Goal: Transaction & Acquisition: Book appointment/travel/reservation

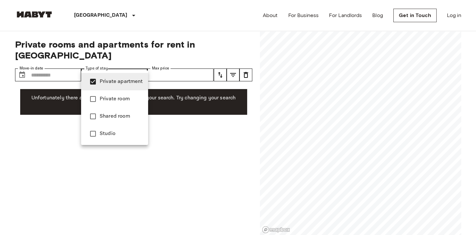
click at [217, 101] on div at bounding box center [238, 117] width 476 height 235
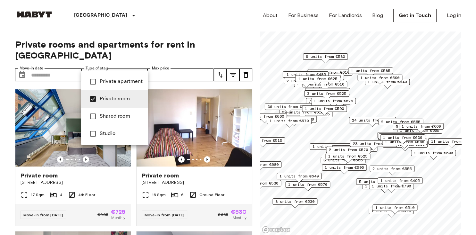
type input "**********"
click at [38, 74] on div at bounding box center [238, 117] width 476 height 235
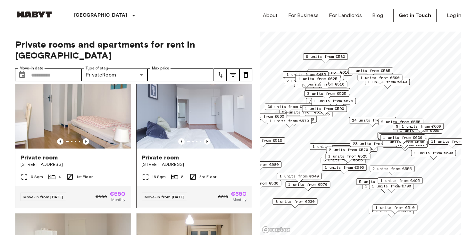
scroll to position [160, 0]
click at [207, 140] on icon "Previous image" at bounding box center [207, 141] width 1 height 3
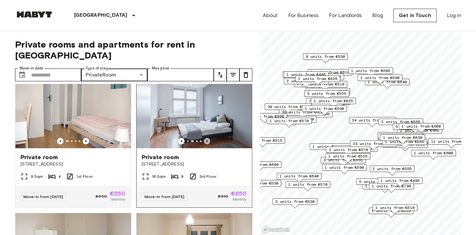
click at [207, 140] on icon "Previous image" at bounding box center [207, 141] width 1 height 3
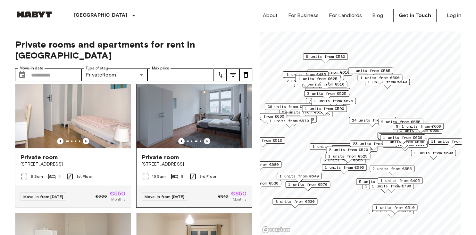
click at [207, 140] on icon "Previous image" at bounding box center [207, 141] width 1 height 3
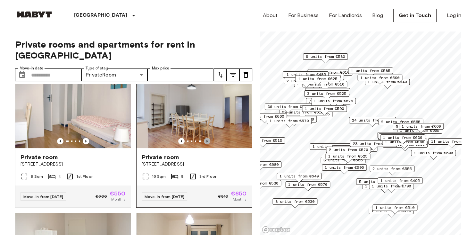
click at [207, 140] on icon "Previous image" at bounding box center [207, 141] width 1 height 3
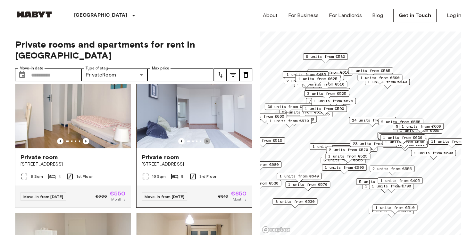
click at [207, 140] on icon "Previous image" at bounding box center [207, 141] width 1 height 3
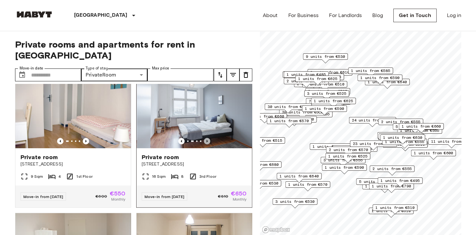
click at [207, 140] on icon "Previous image" at bounding box center [207, 141] width 1 height 3
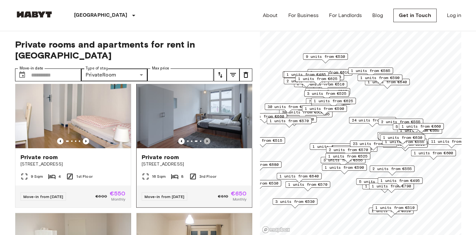
click at [207, 140] on icon "Previous image" at bounding box center [207, 141] width 1 height 3
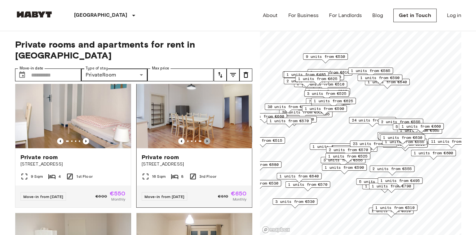
click at [207, 140] on icon "Previous image" at bounding box center [207, 141] width 1 height 3
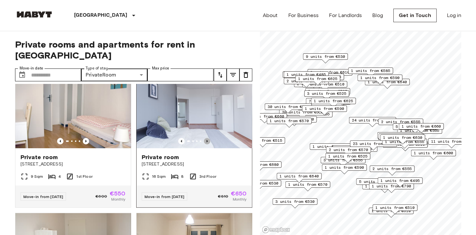
click at [207, 140] on icon "Previous image" at bounding box center [207, 141] width 1 height 3
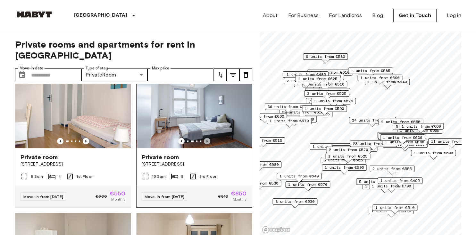
click at [207, 140] on icon "Previous image" at bounding box center [207, 141] width 1 height 3
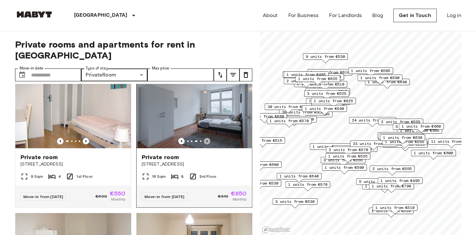
click at [207, 140] on icon "Previous image" at bounding box center [207, 141] width 1 height 3
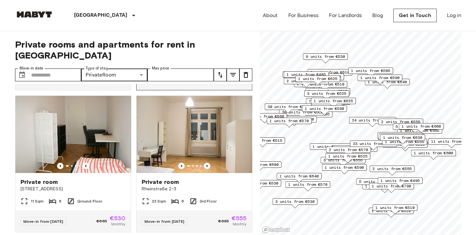
scroll to position [280, 0]
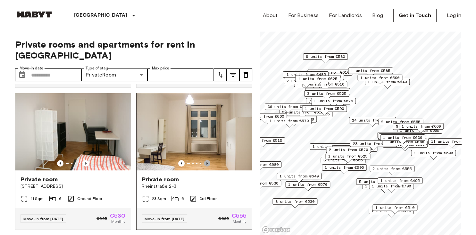
click at [207, 160] on icon "Previous image" at bounding box center [207, 163] width 6 height 6
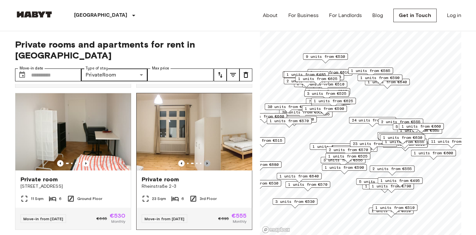
click at [207, 160] on icon "Previous image" at bounding box center [207, 163] width 6 height 6
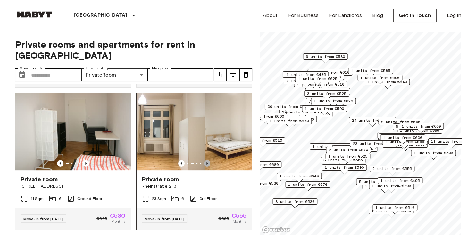
click at [207, 160] on icon "Previous image" at bounding box center [207, 163] width 6 height 6
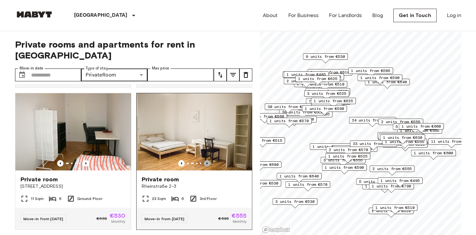
click at [207, 160] on icon "Previous image" at bounding box center [207, 163] width 6 height 6
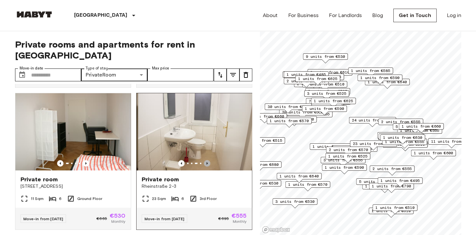
click at [207, 160] on icon "Previous image" at bounding box center [207, 163] width 6 height 6
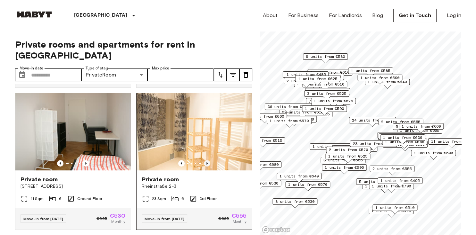
click at [207, 160] on icon "Previous image" at bounding box center [207, 163] width 6 height 6
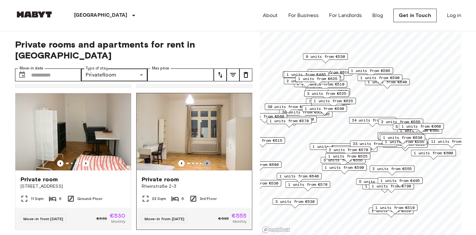
click at [207, 160] on icon "Previous image" at bounding box center [207, 163] width 6 height 6
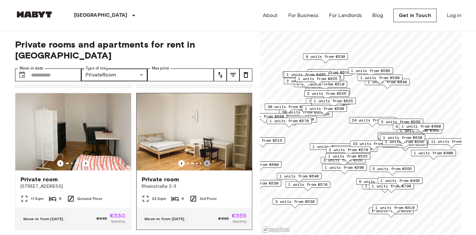
click at [207, 160] on icon "Previous image" at bounding box center [207, 163] width 6 height 6
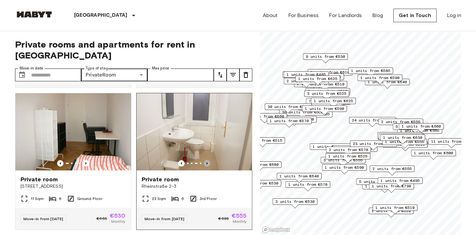
click at [207, 160] on icon "Previous image" at bounding box center [207, 163] width 6 height 6
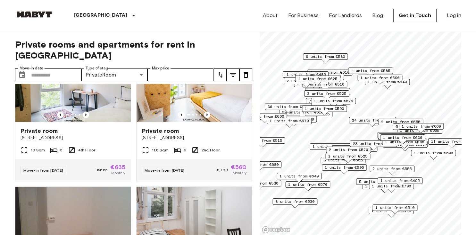
scroll to position [471, 0]
